Goal: Use online tool/utility: Utilize a website feature to perform a specific function

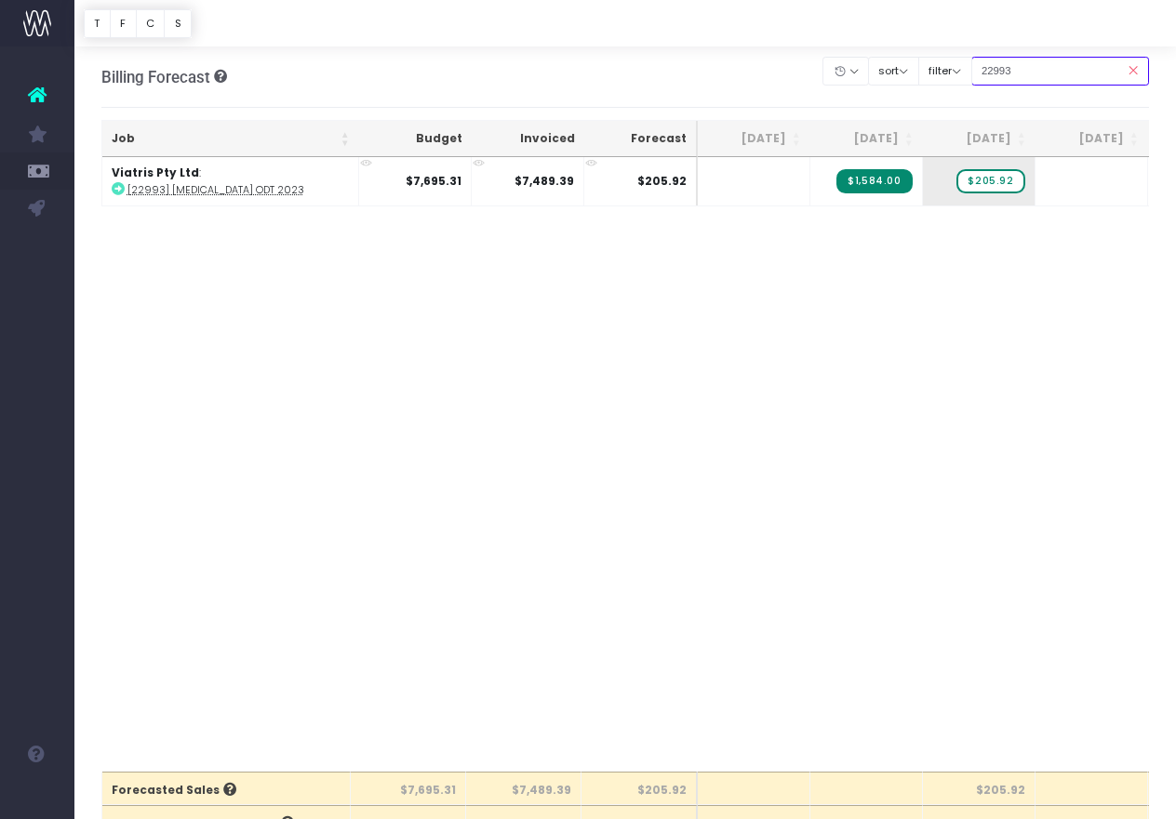
drag, startPoint x: 1057, startPoint y: 71, endPoint x: 925, endPoint y: 54, distance: 132.2
click at [925, 54] on div "Clear Filters Hide [DATE] [DATE] [DATE] [DATE] [DATE] [DATE] [DATE] [DATE] [DAT…" at bounding box center [986, 71] width 326 height 38
paste input "4415"
type input "24415"
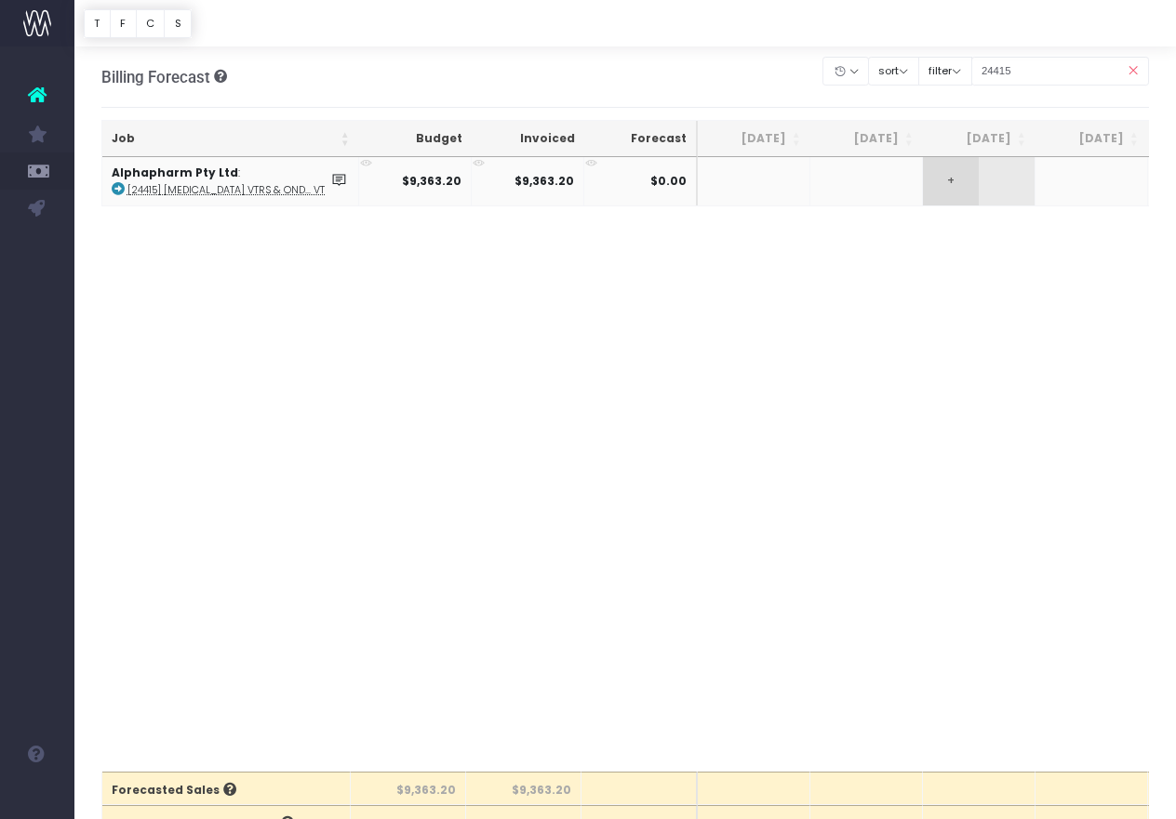
click at [953, 172] on span "+" at bounding box center [951, 181] width 56 height 48
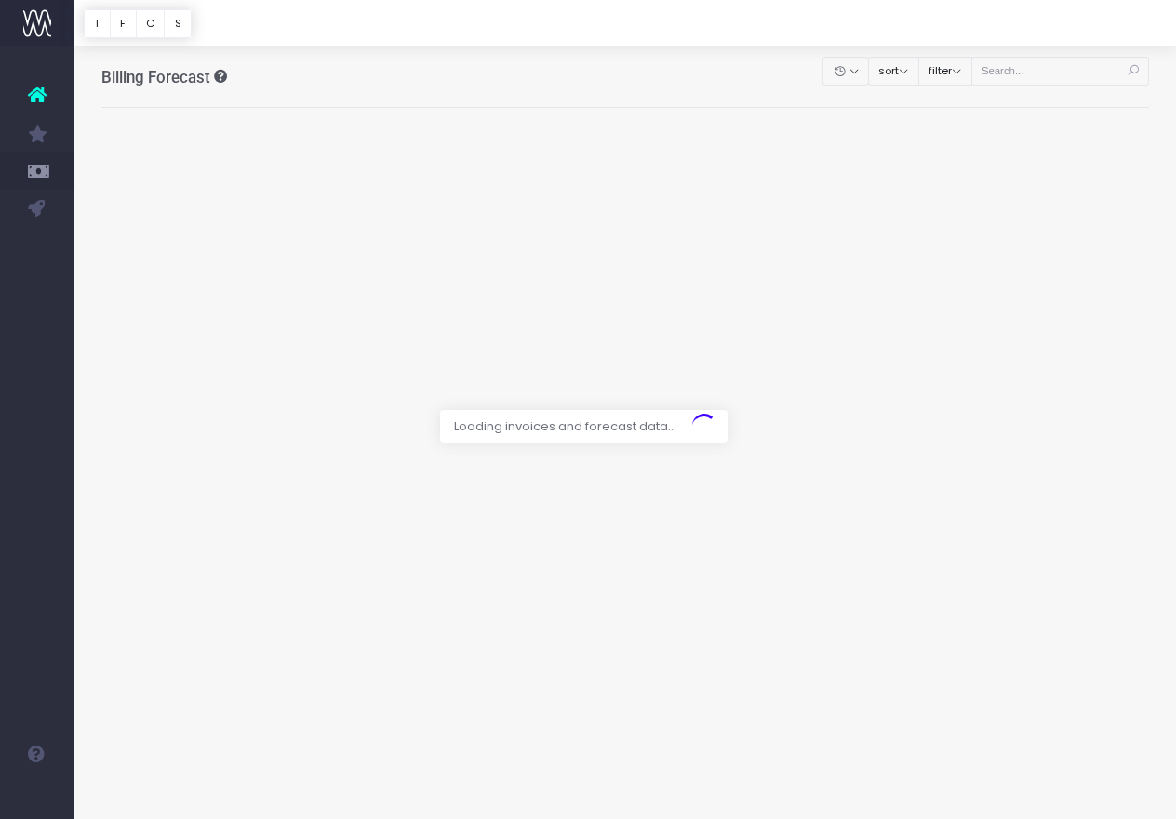
click at [1060, 73] on div at bounding box center [588, 409] width 1176 height 819
click at [1057, 75] on div at bounding box center [588, 409] width 1176 height 819
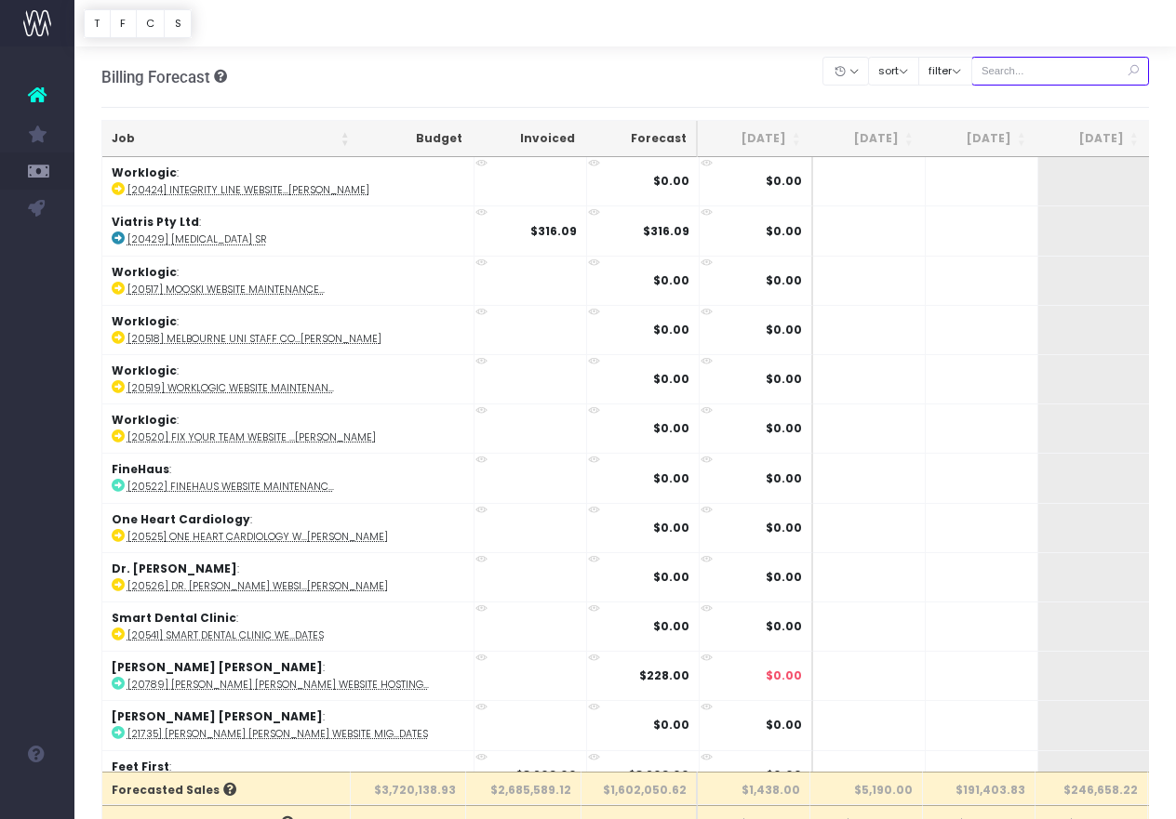
scroll to position [9, 0]
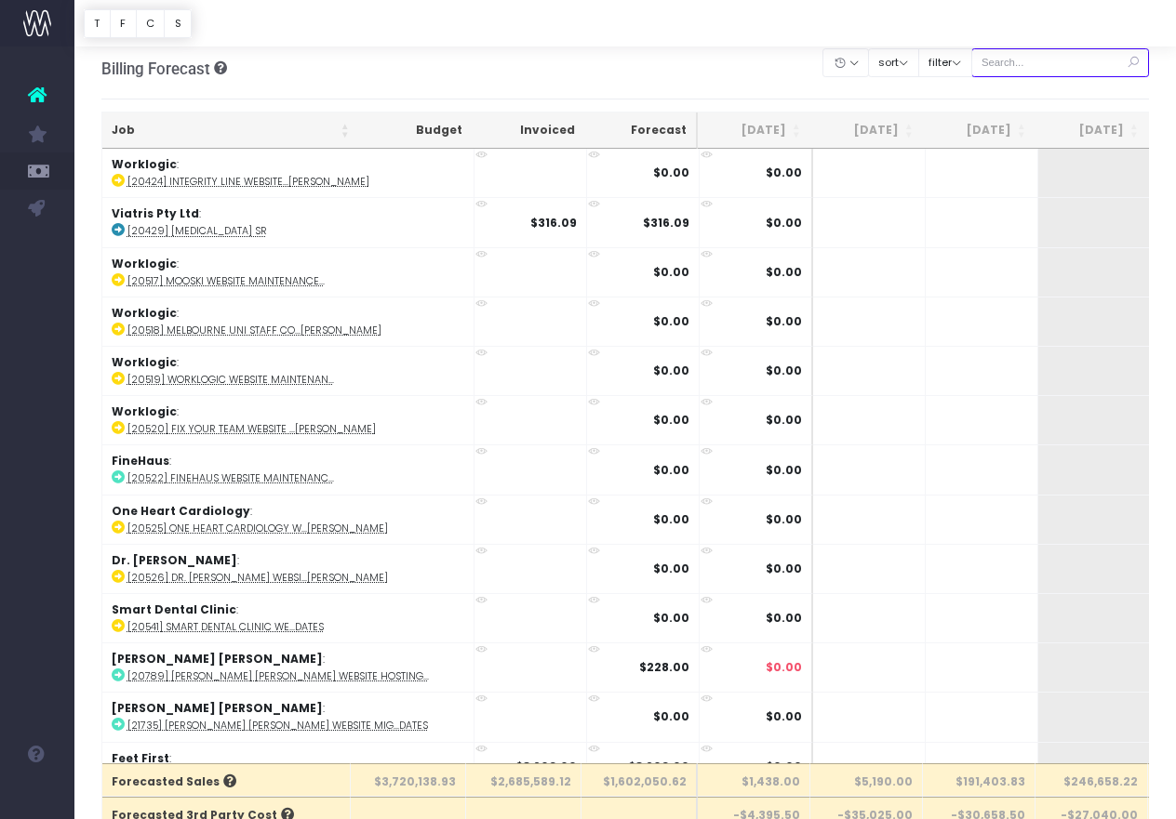
click at [1057, 75] on div at bounding box center [1060, 63] width 179 height 38
paste input "24415"
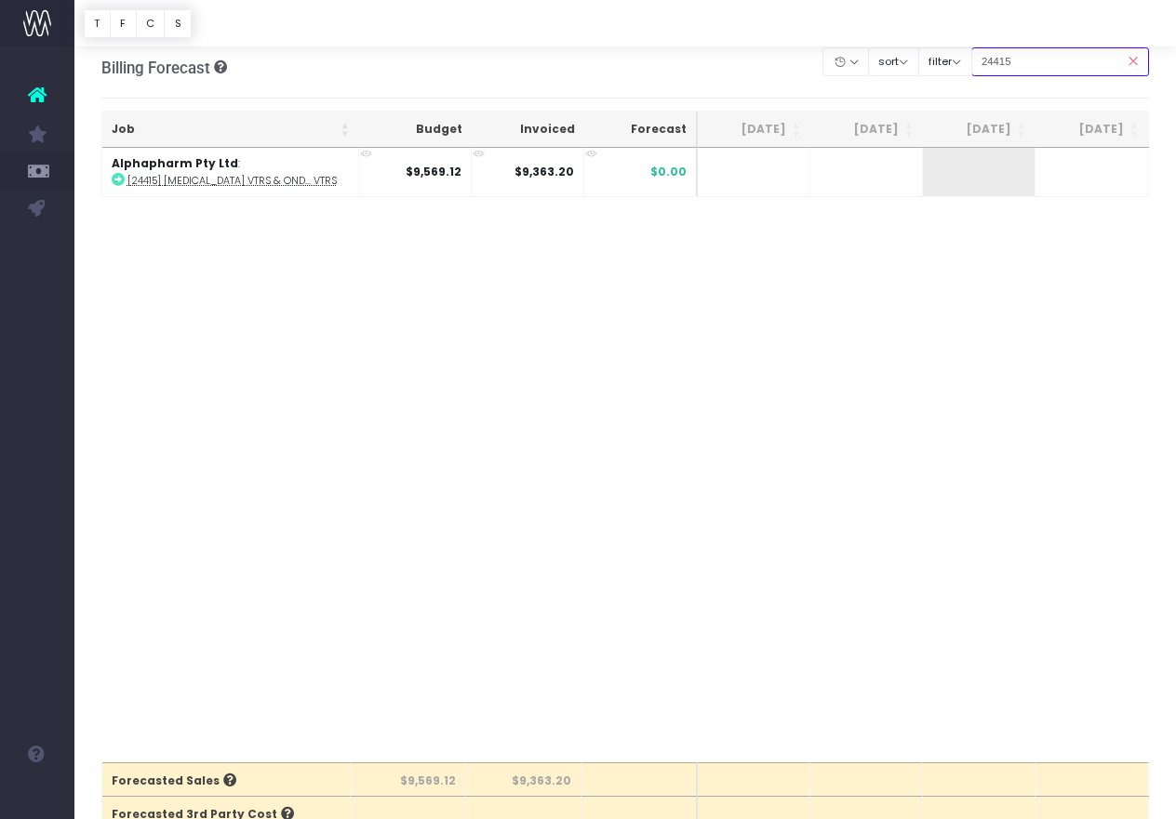
type input "24415"
click at [1003, 175] on td "+" at bounding box center [979, 172] width 113 height 48
click at [966, 179] on span "+" at bounding box center [951, 172] width 56 height 48
